Goal: Task Accomplishment & Management: Use online tool/utility

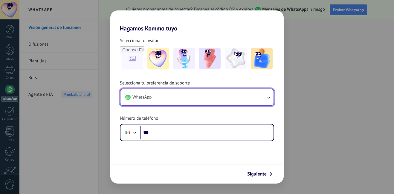
click at [268, 98] on icon "button" at bounding box center [268, 98] width 3 height 2
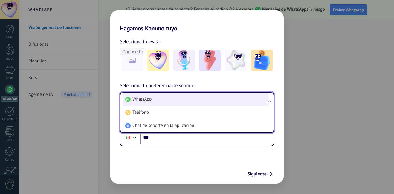
click at [216, 95] on li "WhatsApp" at bounding box center [196, 99] width 146 height 13
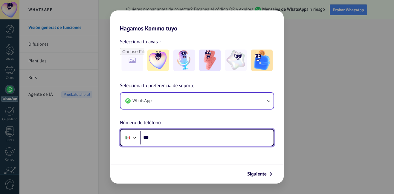
click at [209, 136] on input "***" at bounding box center [206, 138] width 133 height 14
type input "**********"
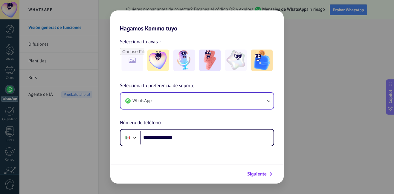
click at [261, 174] on span "Siguiente" at bounding box center [256, 174] width 19 height 4
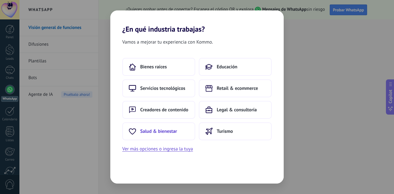
click at [163, 133] on span "Salud & bienestar" at bounding box center [158, 131] width 37 height 6
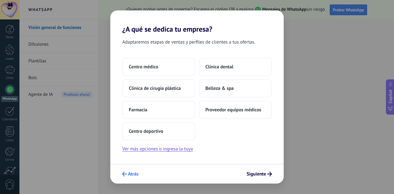
click at [122, 174] on icon "submit" at bounding box center [124, 174] width 5 height 5
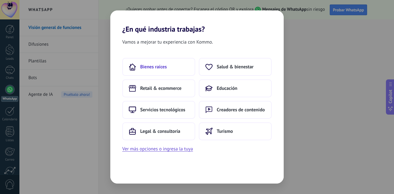
click at [176, 68] on button "Bienes raíces" at bounding box center [158, 67] width 73 height 18
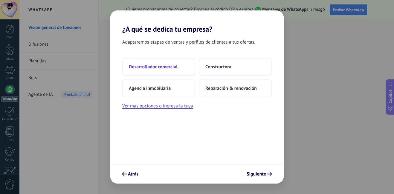
click at [159, 64] on button "Desarrollador comercial" at bounding box center [158, 67] width 73 height 18
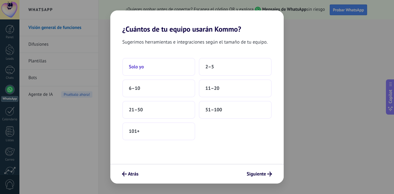
click at [157, 67] on button "Solo yo" at bounding box center [158, 67] width 73 height 18
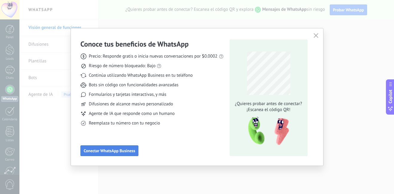
click at [111, 150] on span "Conectar WhatsApp Business" at bounding box center [109, 151] width 51 height 4
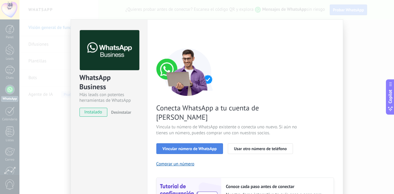
click at [201, 143] on button "Vincular número de WhatsApp" at bounding box center [189, 148] width 67 height 11
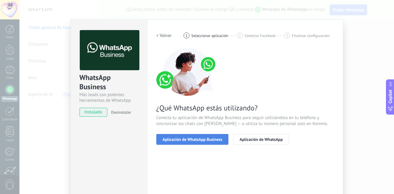
click at [193, 140] on span "Aplicación de WhatsApp Business" at bounding box center [193, 139] width 60 height 4
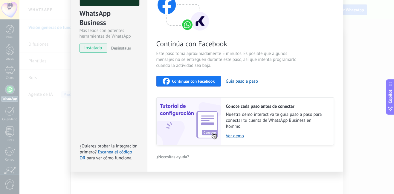
scroll to position [34, 0]
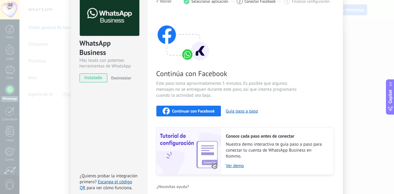
click at [175, 108] on div "Continuar con Facebook" at bounding box center [189, 111] width 52 height 7
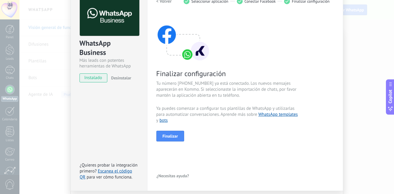
scroll to position [54, 0]
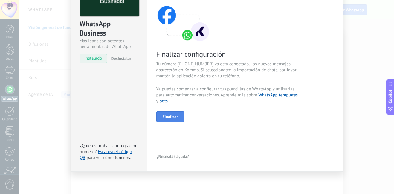
click at [163, 114] on button "Finalizar" at bounding box center [170, 116] width 28 height 11
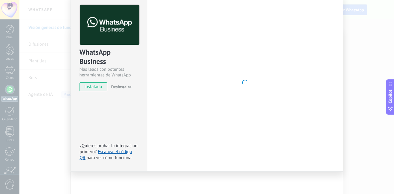
scroll to position [25, 0]
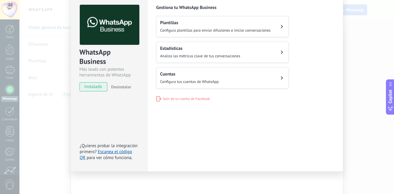
click at [277, 26] on button "Plantillas Configura plantillas para enviar difusiones e iniciar conversaciones" at bounding box center [222, 26] width 132 height 21
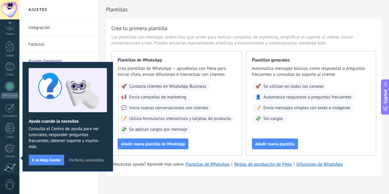
scroll to position [54, 0]
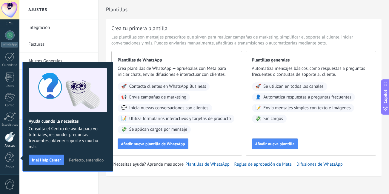
click at [91, 159] on span "Perfecto, entendido" at bounding box center [86, 160] width 35 height 4
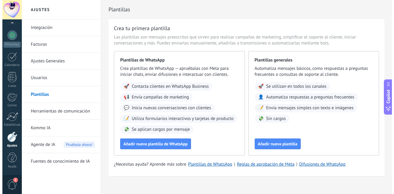
scroll to position [7, 0]
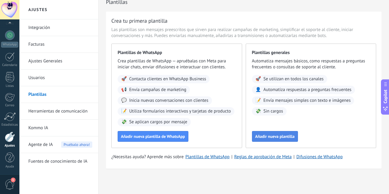
click at [281, 135] on span "Añadir nueva plantilla" at bounding box center [274, 136] width 39 height 4
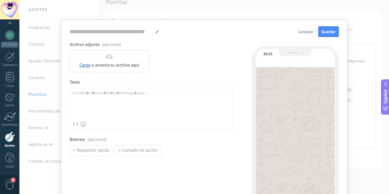
type input "**********"
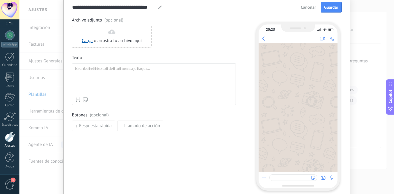
scroll to position [30, 0]
